Goal: Task Accomplishment & Management: Manage account settings

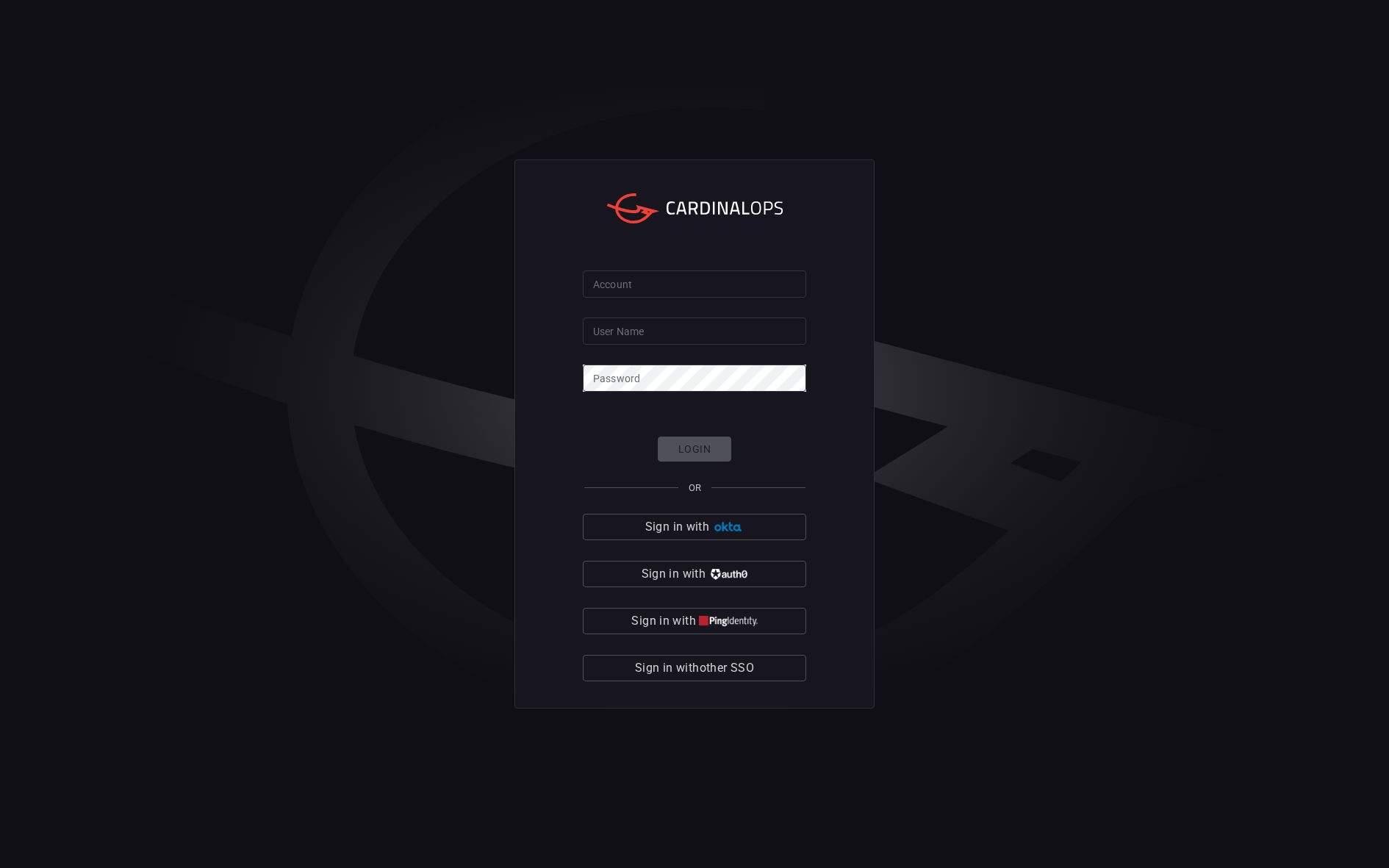
click at [710, 286] on input "Account" at bounding box center [694, 283] width 224 height 27
click at [831, 273] on div "Account Account User Name User Name Password Password Login OR Sign in with Sig…" at bounding box center [694, 435] width 360 height 550
click at [705, 283] on input "Account" at bounding box center [694, 283] width 224 height 27
type input "nubank"
click at [690, 340] on input "User Name" at bounding box center [694, 330] width 224 height 27
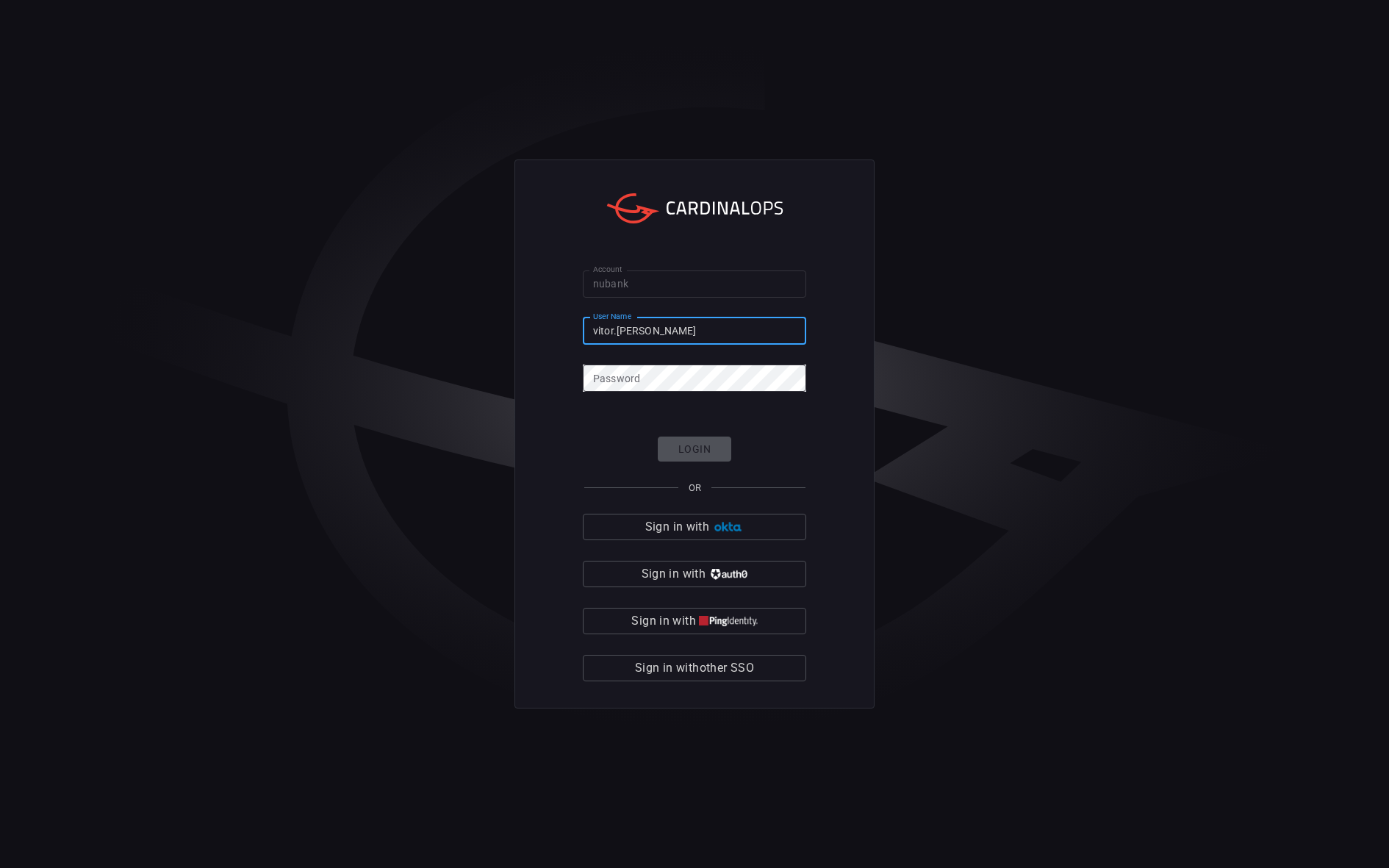
type input "vitor.[PERSON_NAME]"
click button "Login" at bounding box center [694, 449] width 74 height 25
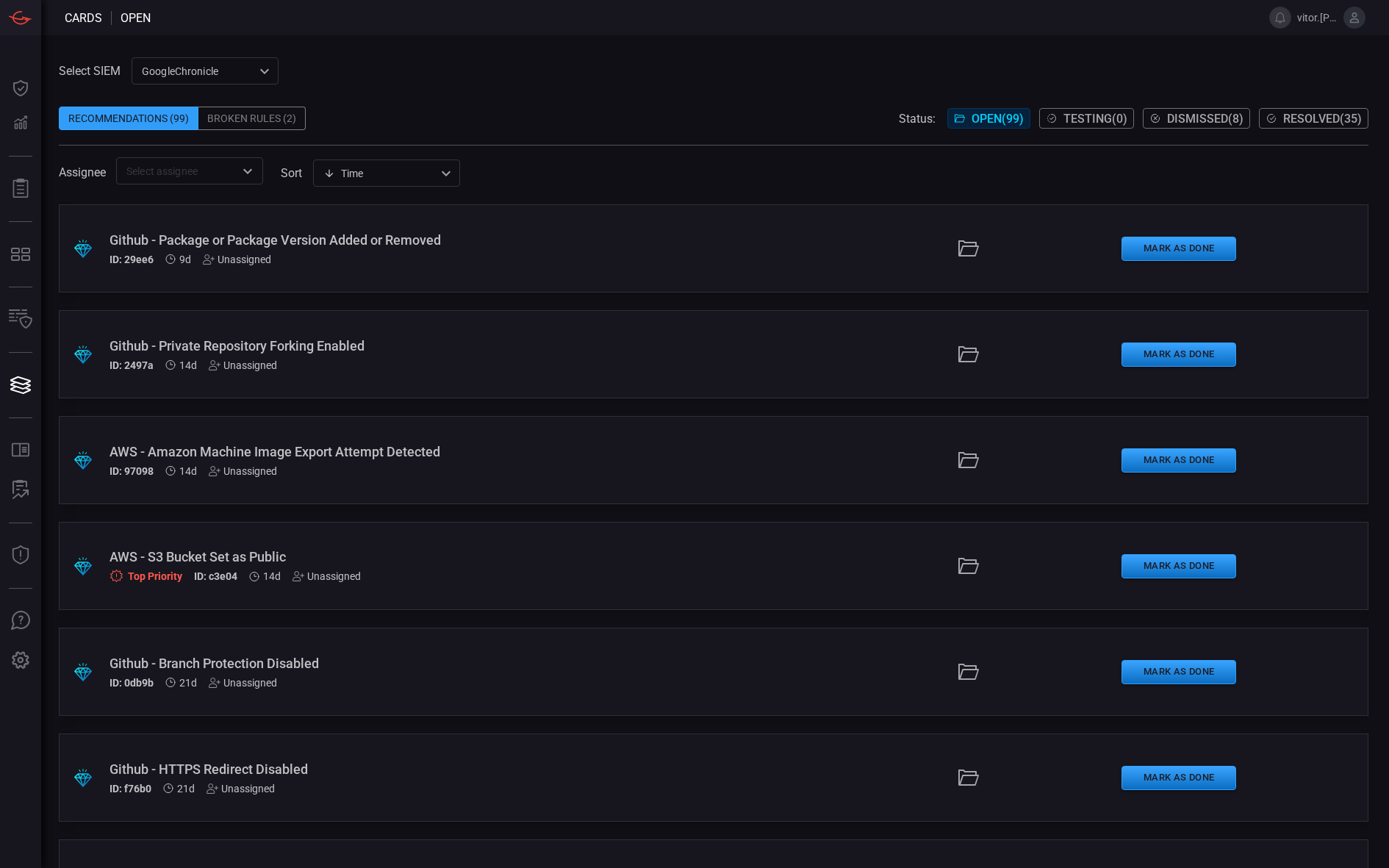
scroll to position [549, 0]
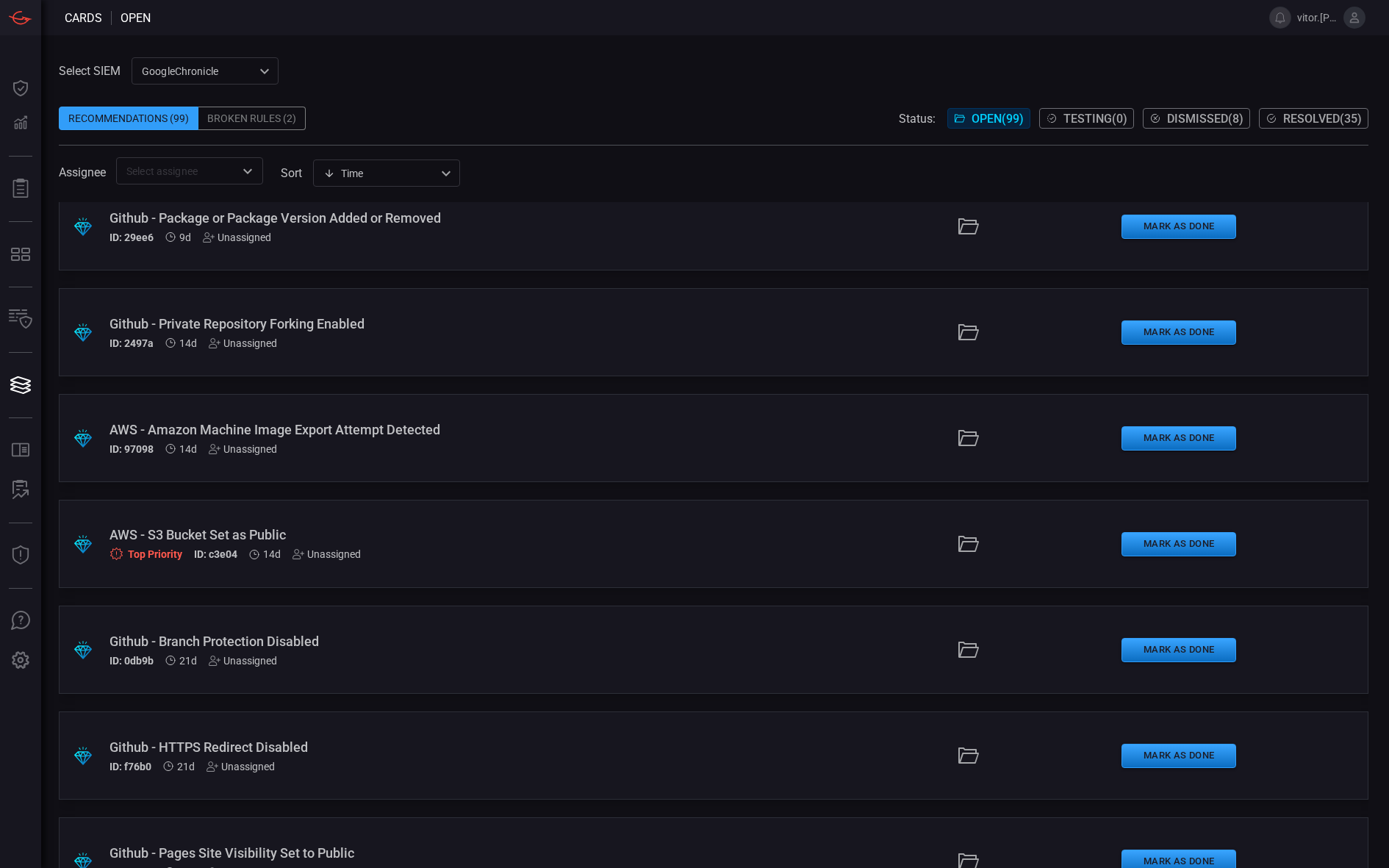
click at [333, 626] on div ".suggested_cards_icon{fill:url(#suggested_cards_icon);} Github - Branch Protect…" at bounding box center [714, 649] width 1310 height 88
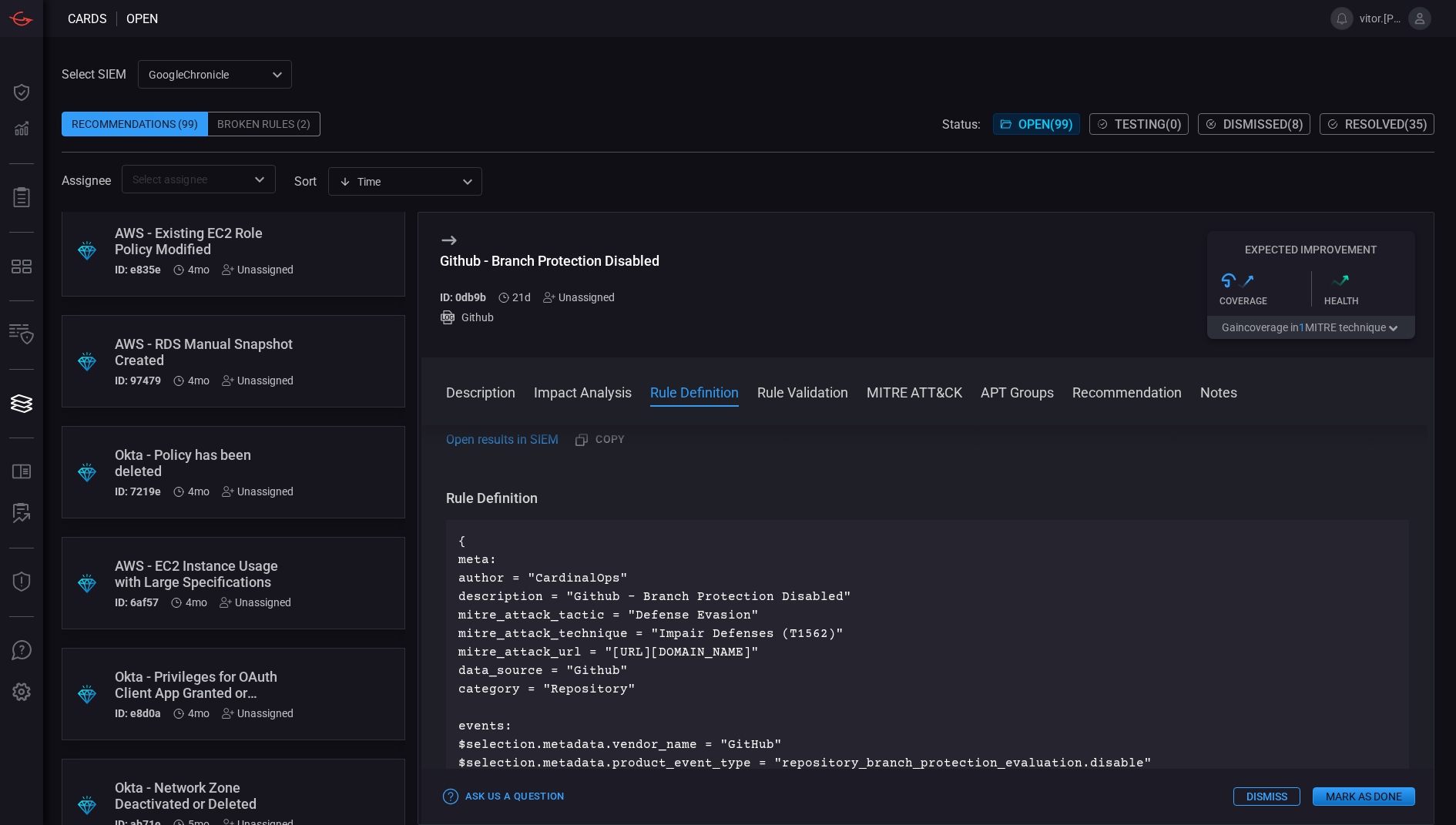
scroll to position [5794, 0]
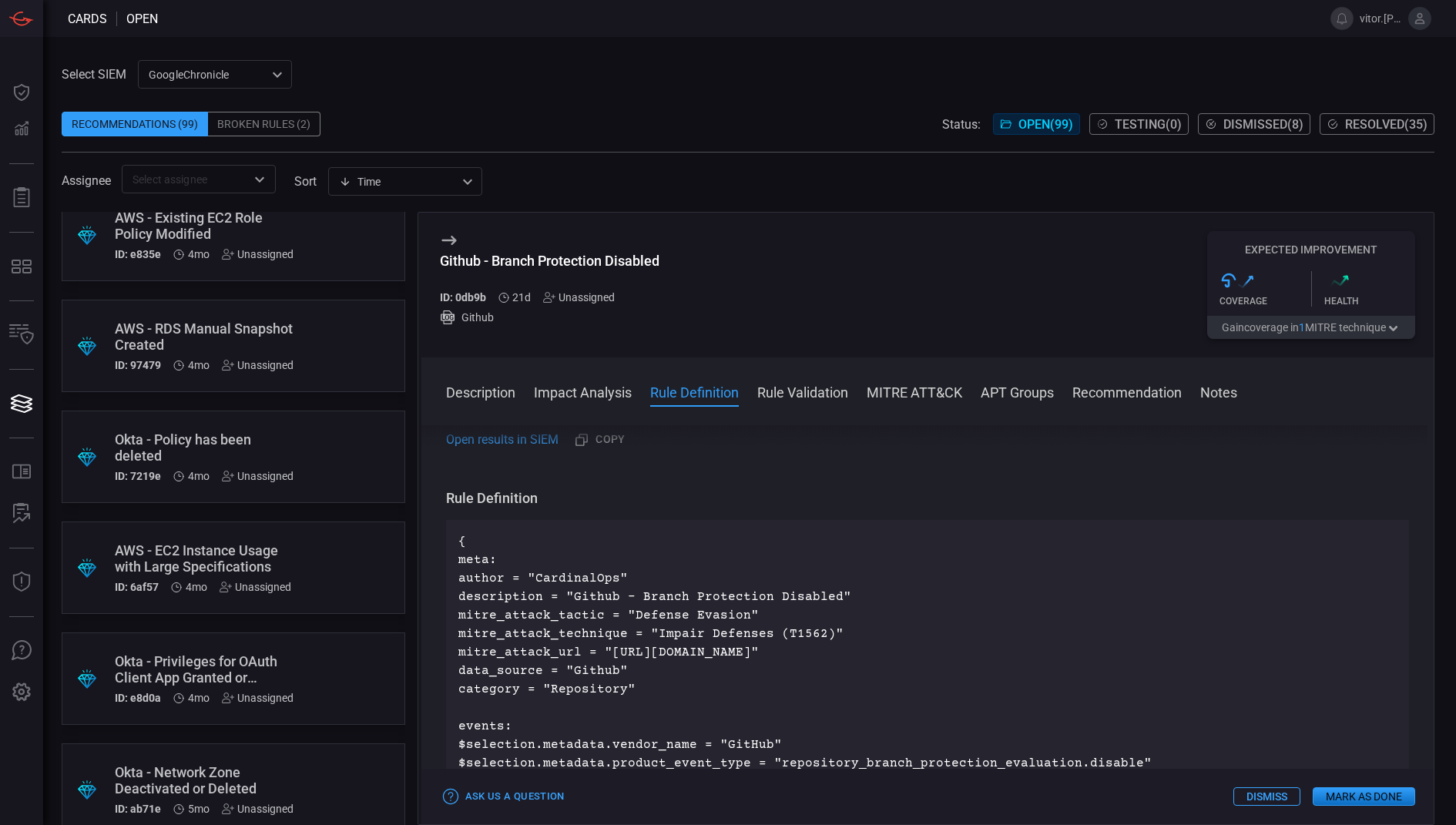
click at [286, 432] on div "Okta - Policy has been deleted" at bounding box center [205, 448] width 179 height 32
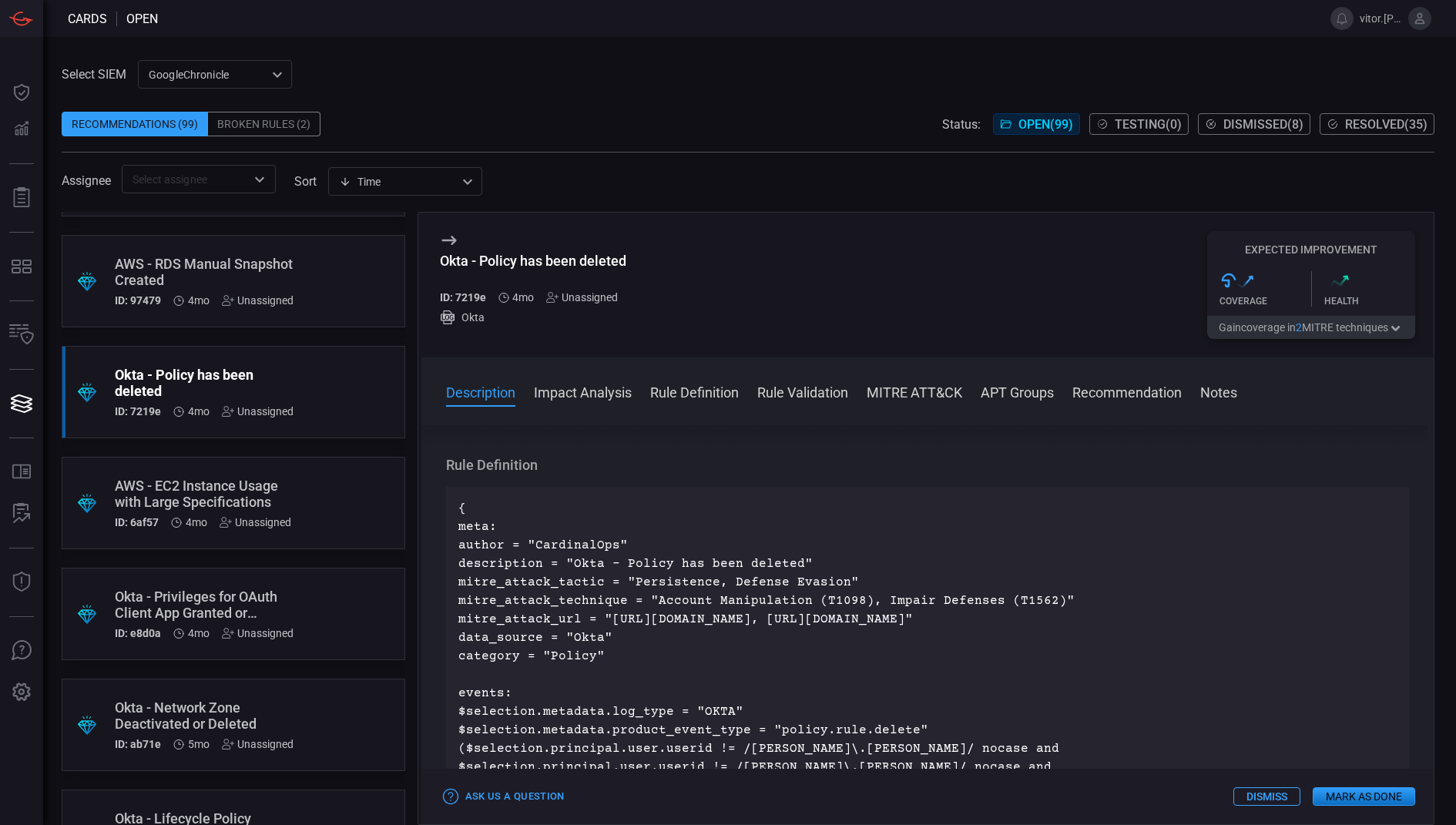
scroll to position [645, 0]
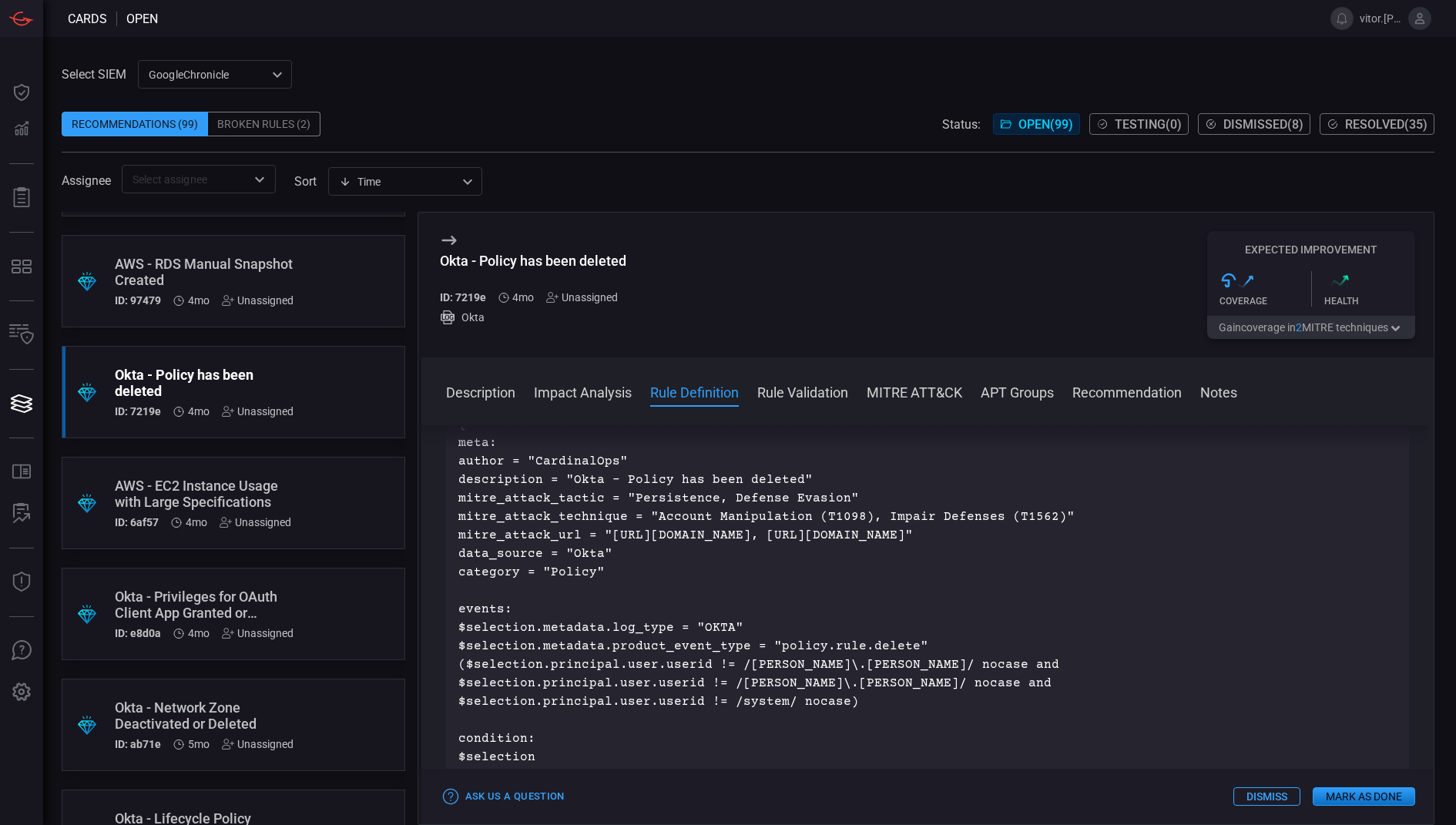
click at [300, 588] on div ".suggested_cards_icon{fill:url(#suggested_cards_icon);} Okta - Privileges for O…" at bounding box center [234, 614] width 344 height 93
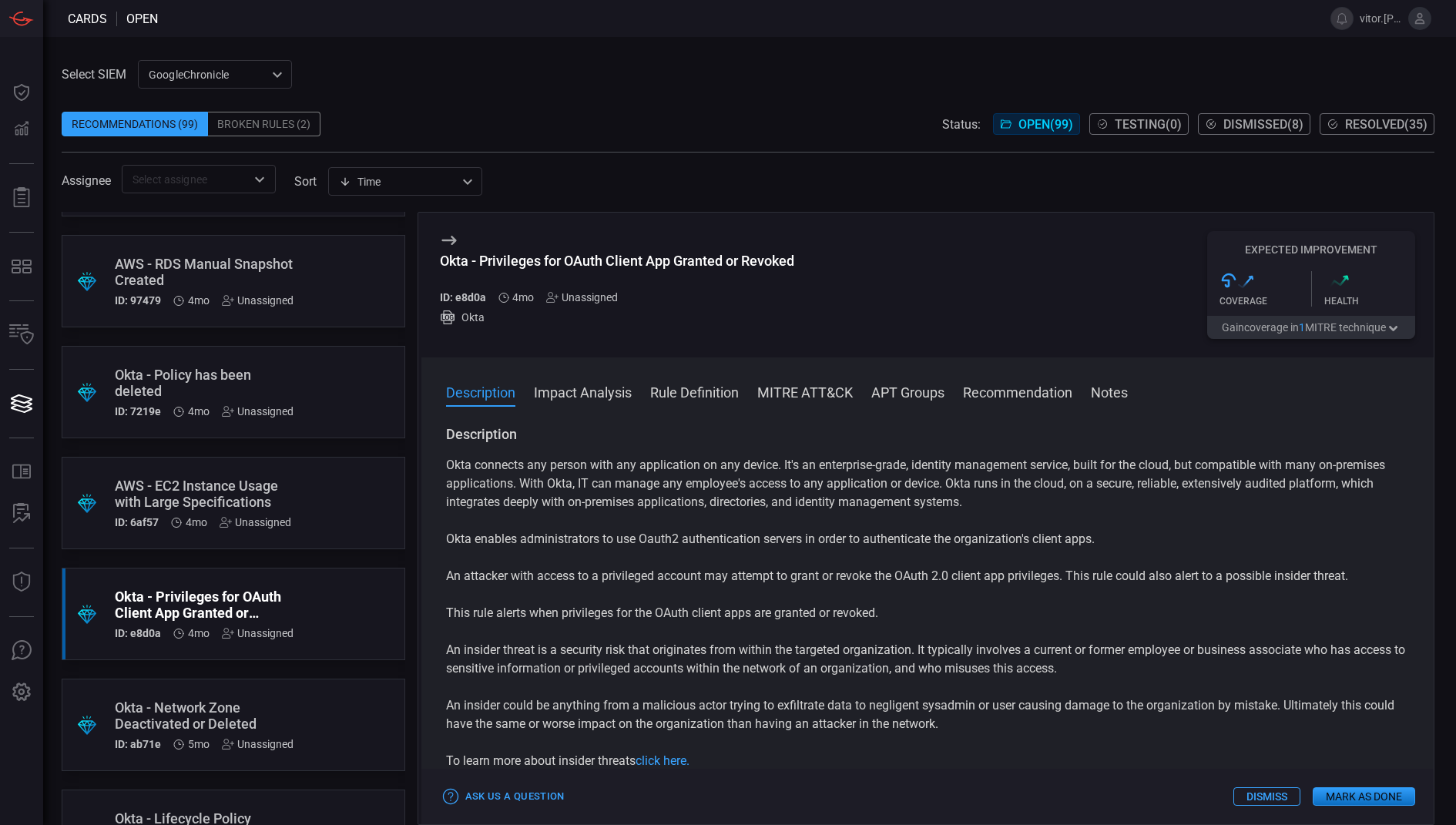
click at [1272, 791] on button "Dismiss" at bounding box center [1266, 797] width 67 height 19
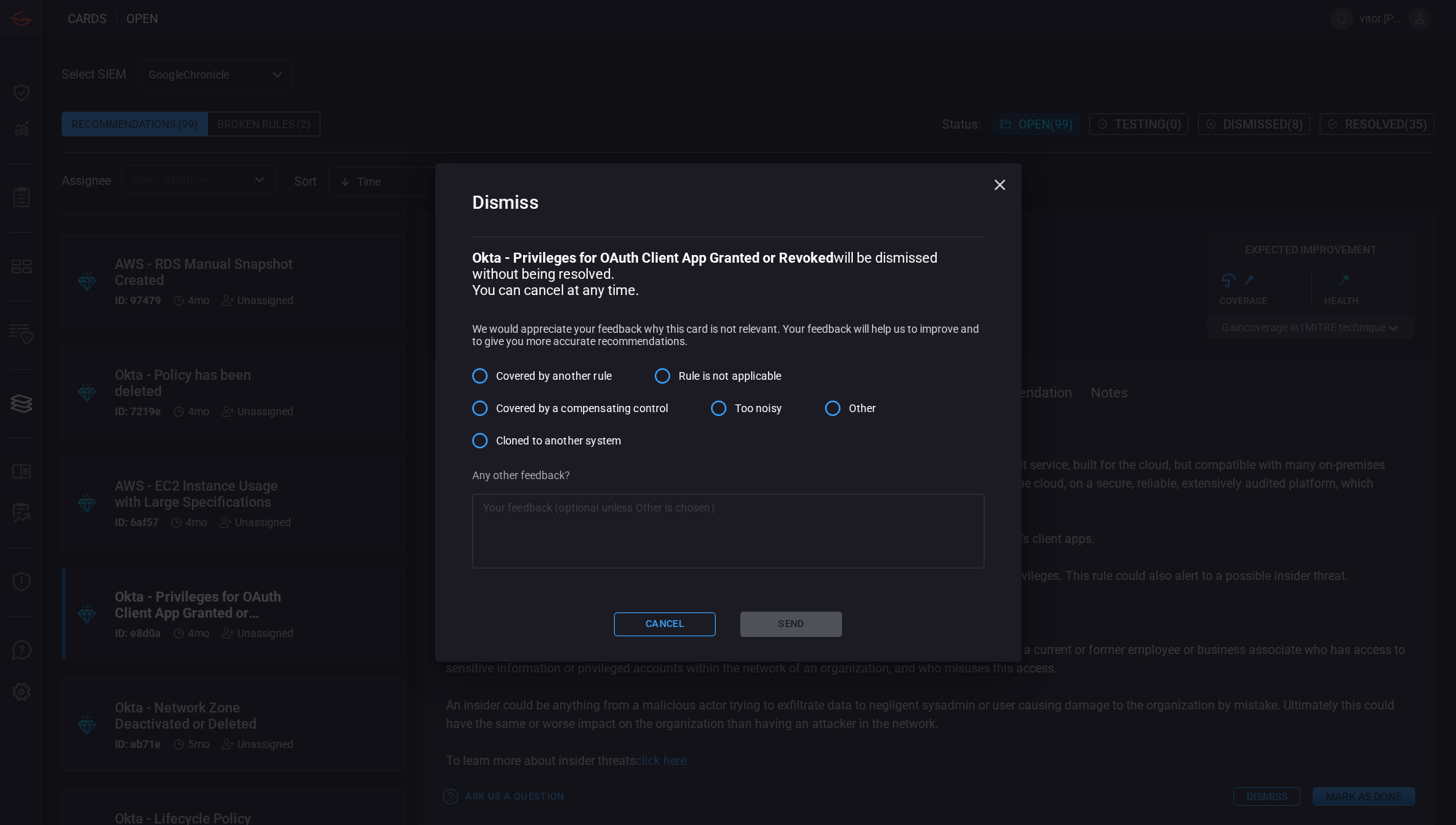
click at [703, 374] on span "Rule is not applicable" at bounding box center [730, 376] width 102 height 16
click at [679, 374] on input "Rule is not applicable" at bounding box center [663, 376] width 32 height 32
click at [679, 535] on textarea at bounding box center [728, 531] width 490 height 62
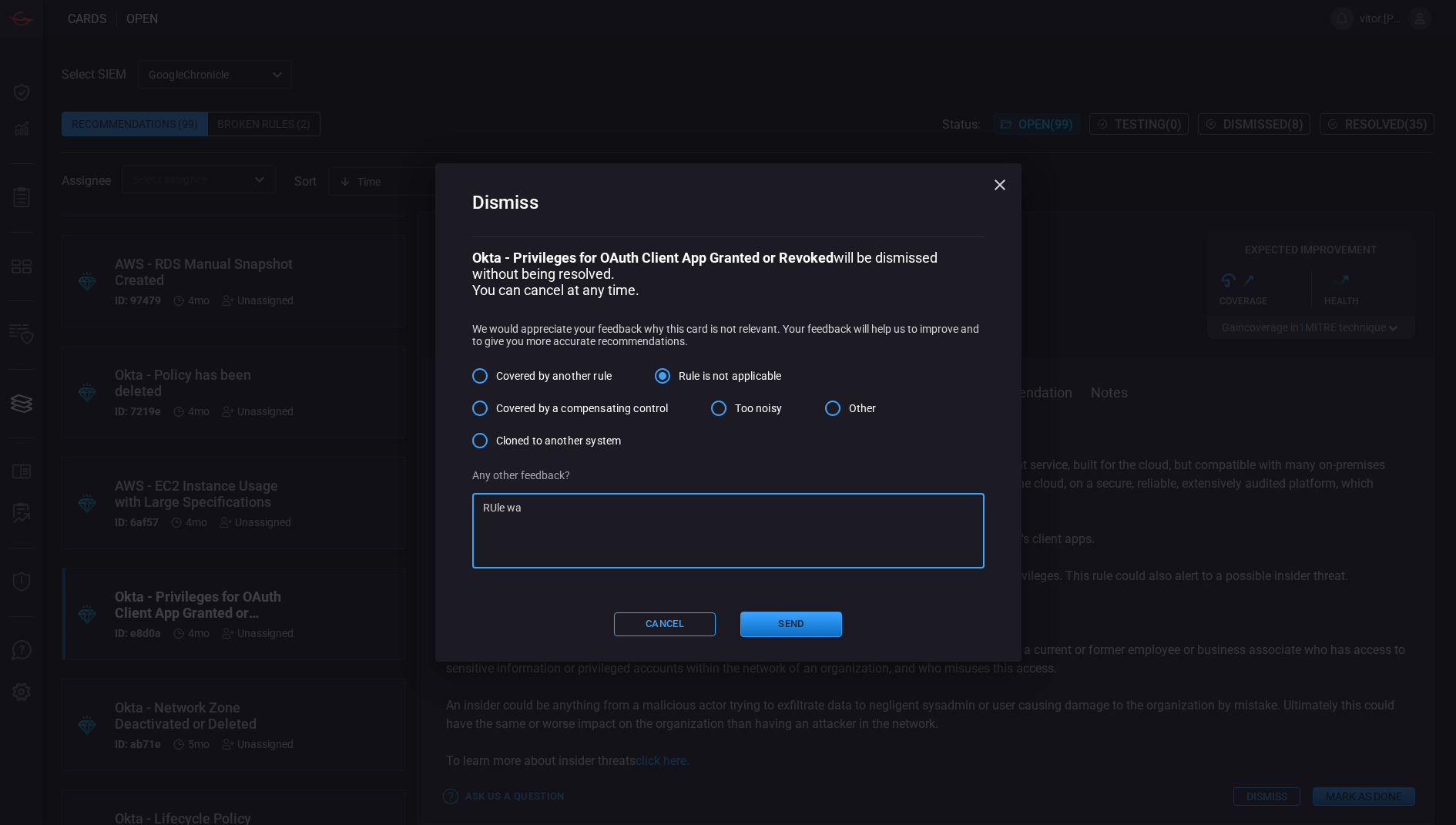
type textarea "RUle was"
type textarea "Rule core was"
type textarea "Rule was too generic for application in our system as it is,"
click at [775, 529] on textarea "Rule was too generic for application in our system as it is," at bounding box center [728, 531] width 490 height 62
click at [776, 547] on textarea at bounding box center [728, 531] width 490 height 62
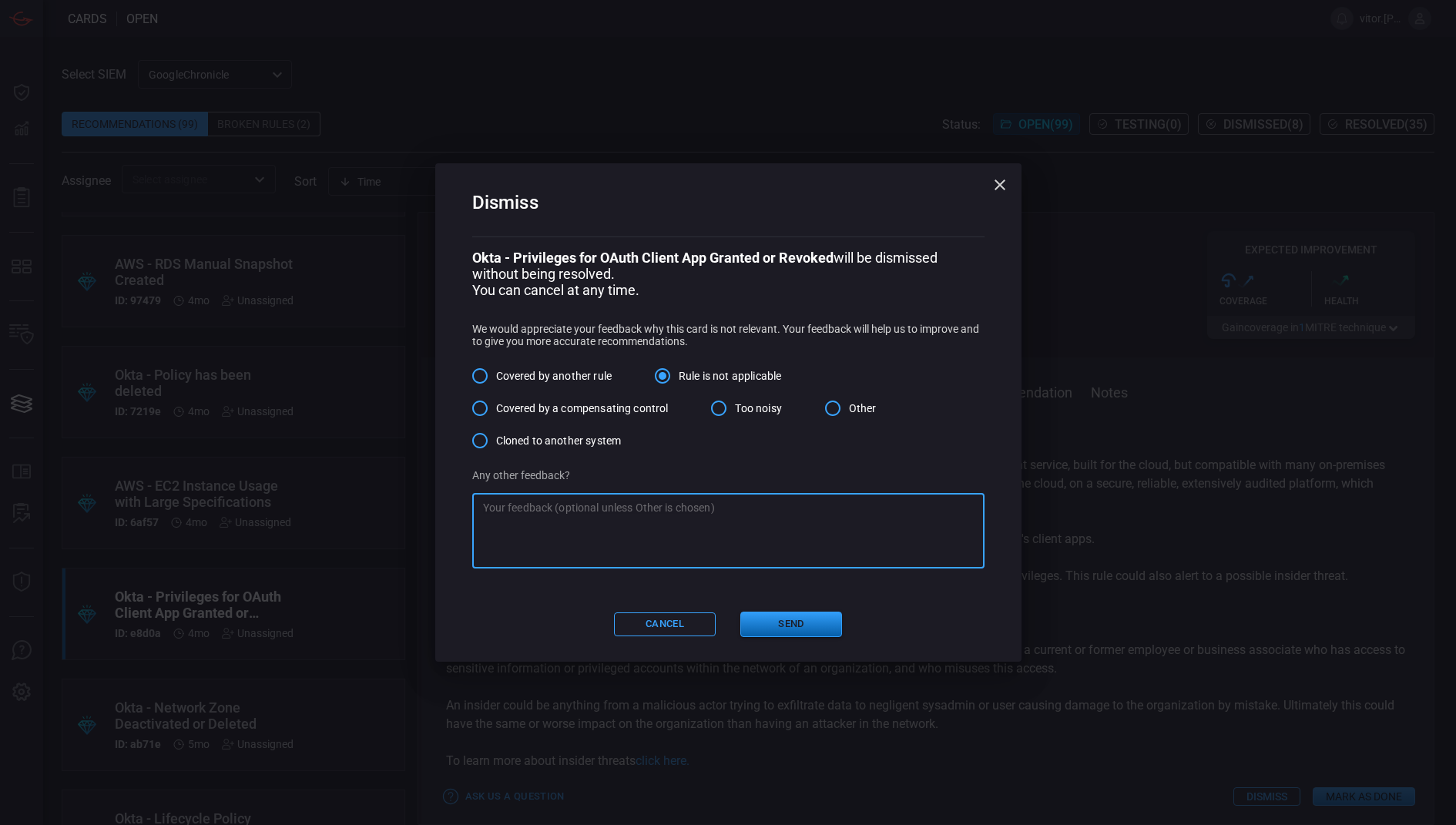
click at [771, 624] on button "Send" at bounding box center [791, 625] width 101 height 26
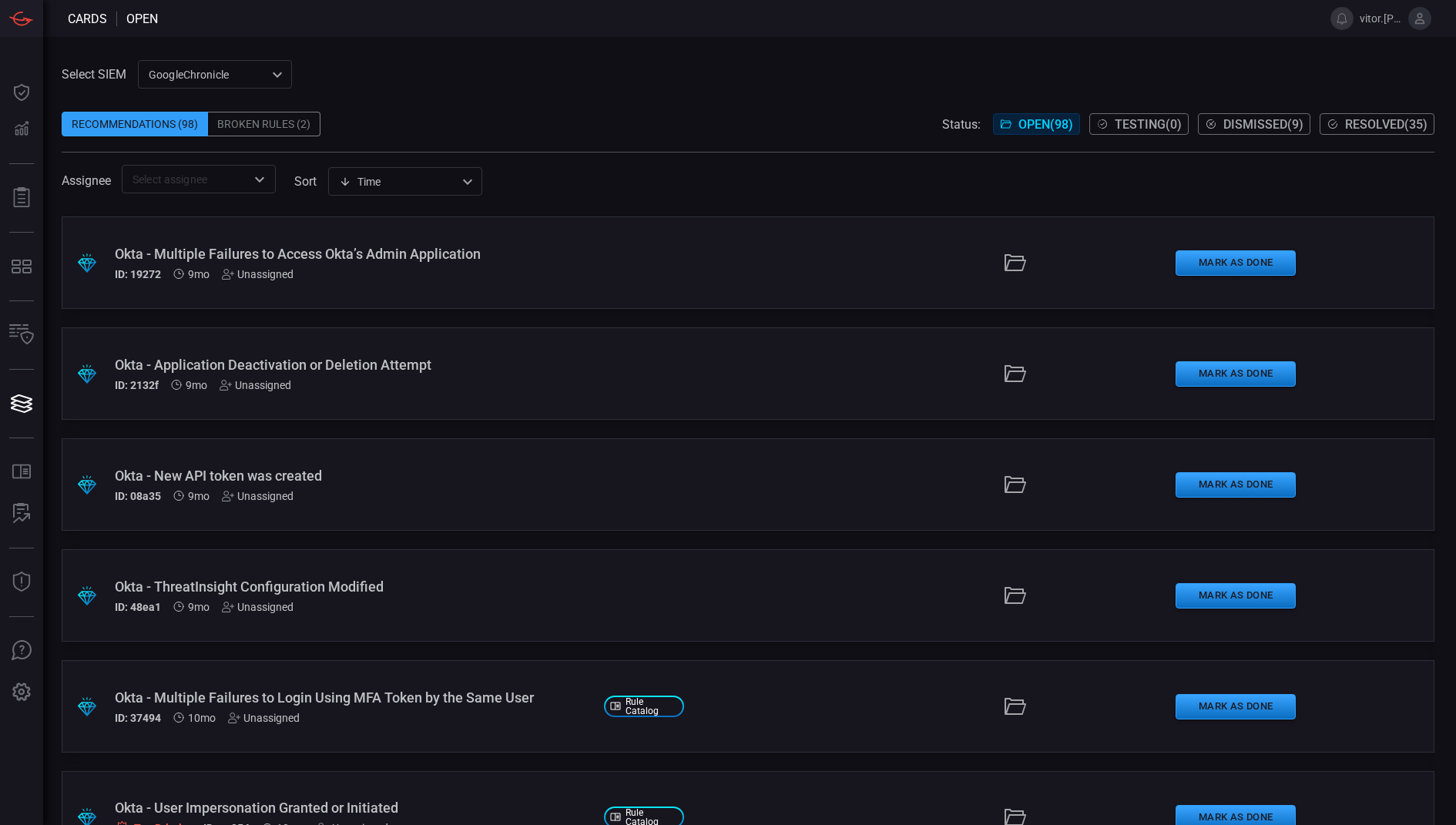
scroll to position [9705, 0]
